Goal: Task Accomplishment & Management: Use online tool/utility

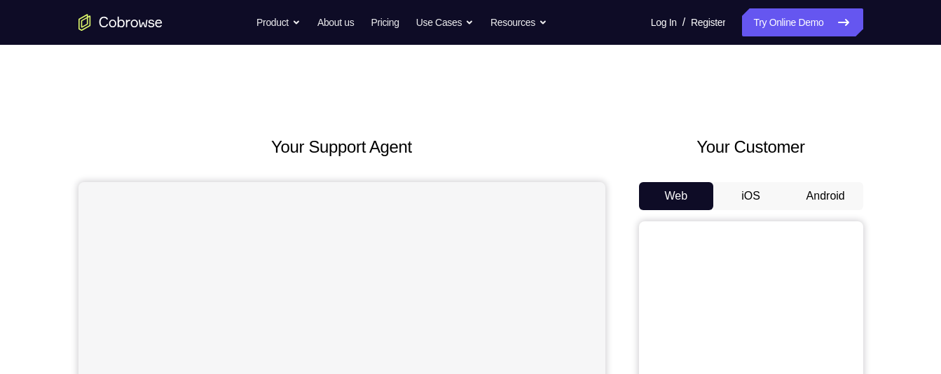
click at [808, 200] on button "Android" at bounding box center [825, 196] width 75 height 28
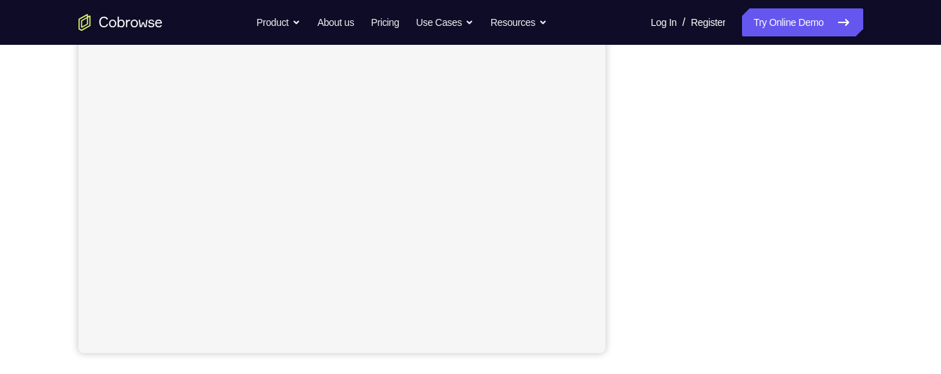
scroll to position [228, 0]
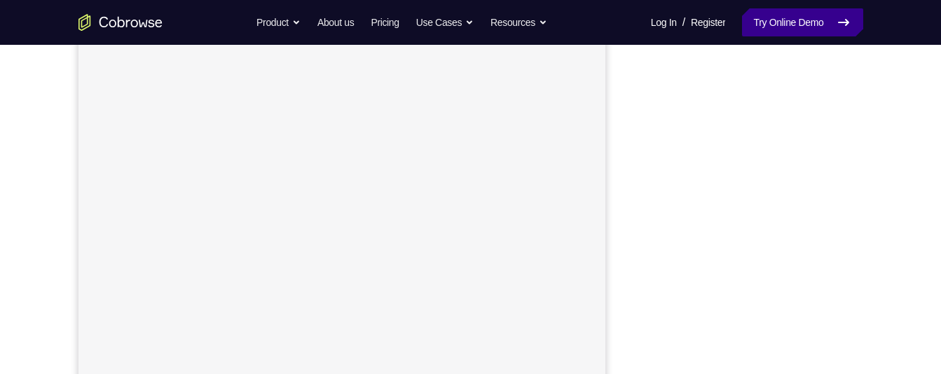
click at [794, 21] on link "Try Online Demo" at bounding box center [802, 22] width 120 height 28
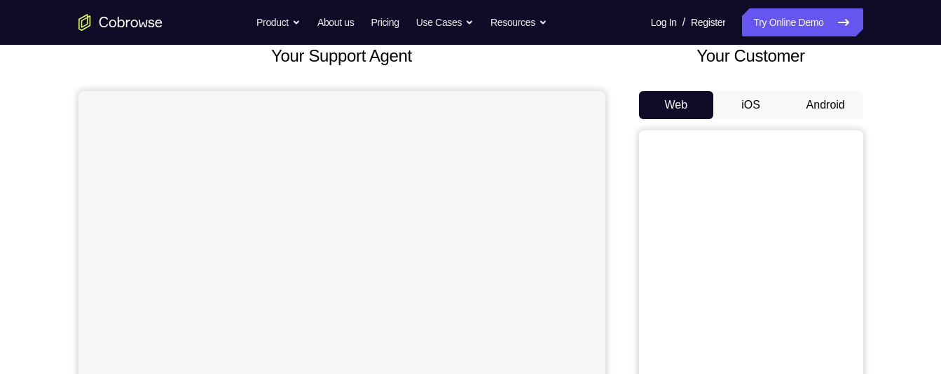
scroll to position [92, 0]
